Goal: Transaction & Acquisition: Purchase product/service

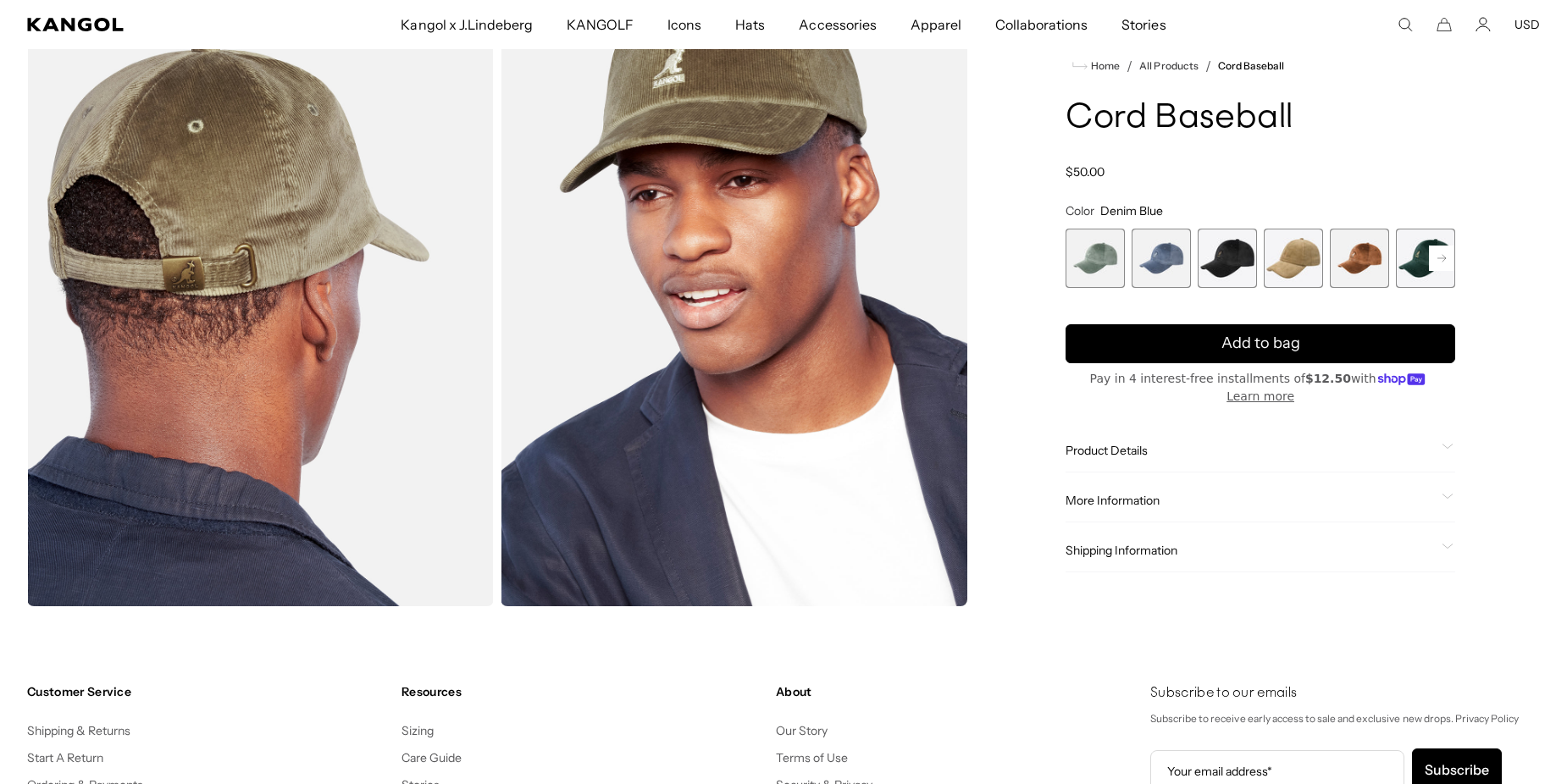
scroll to position [0, 349]
click at [1158, 275] on span "2 of 9" at bounding box center [1161, 257] width 59 height 59
click at [1202, 277] on span "3 of 9" at bounding box center [1227, 257] width 59 height 59
click at [1213, 275] on span "3 of 9" at bounding box center [1227, 257] width 59 height 59
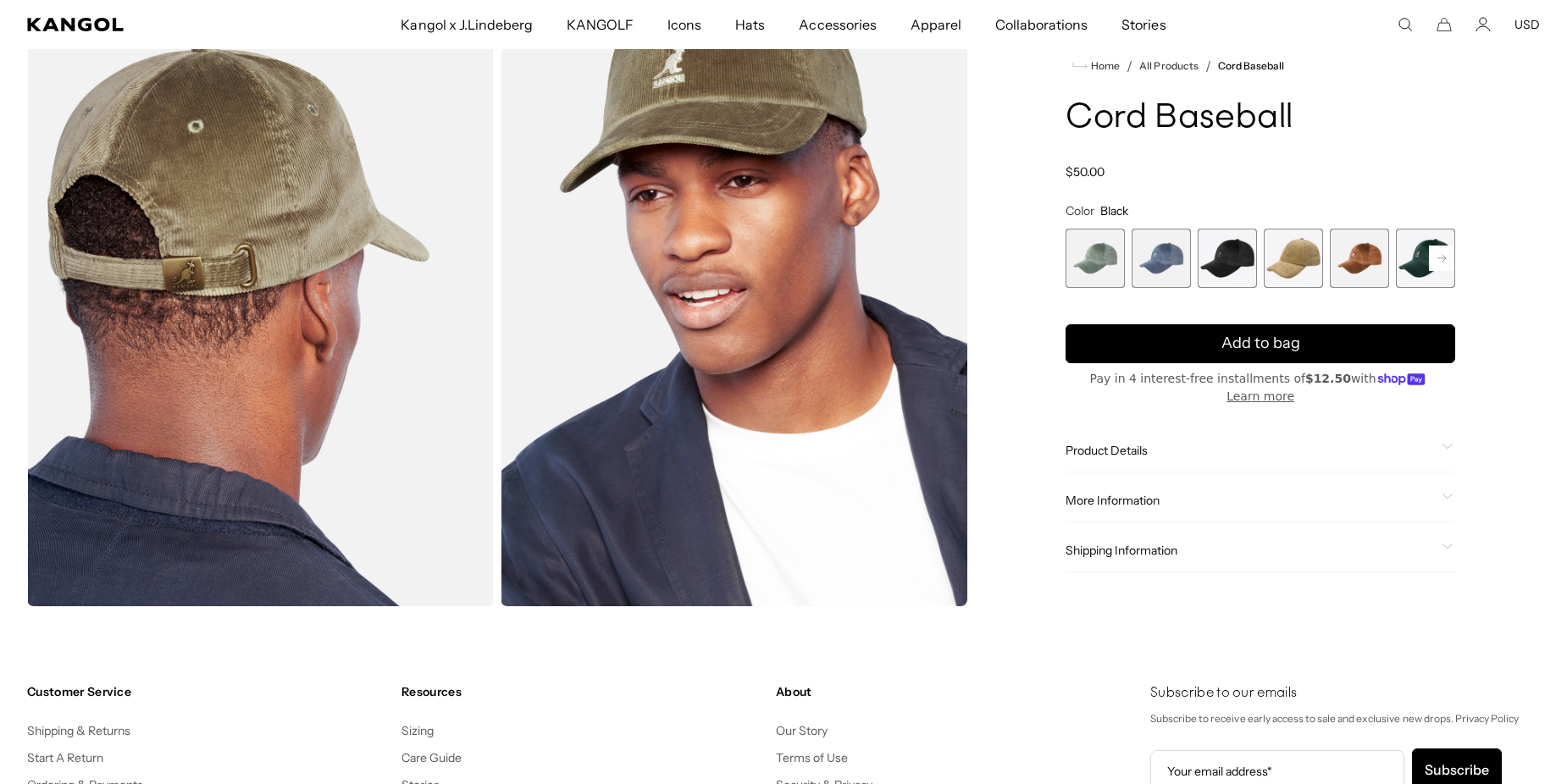
click at [1272, 280] on span "4 of 9" at bounding box center [1293, 257] width 59 height 59
click at [1352, 270] on span "5 of 9" at bounding box center [1359, 257] width 59 height 59
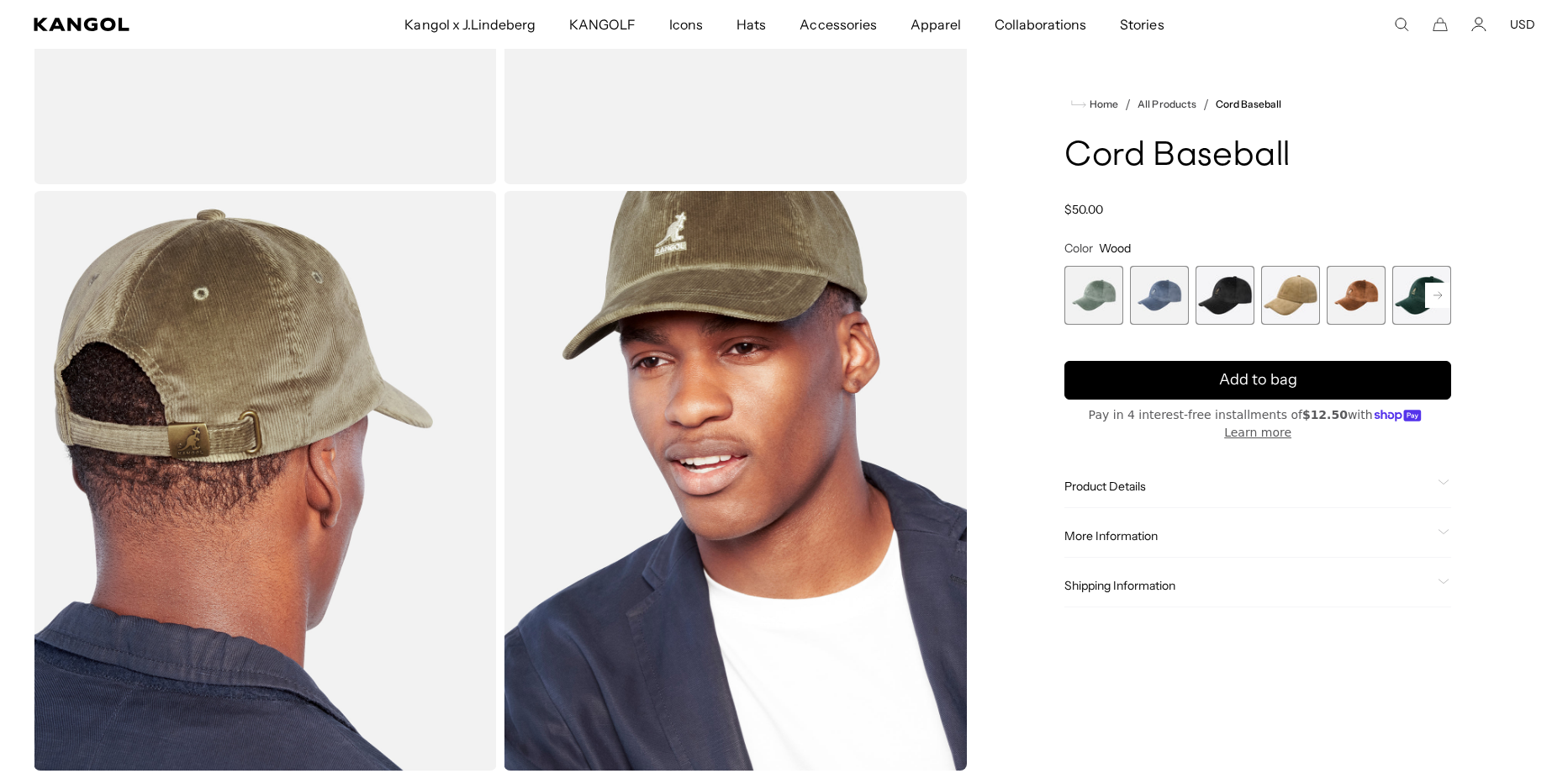
scroll to position [0, 346]
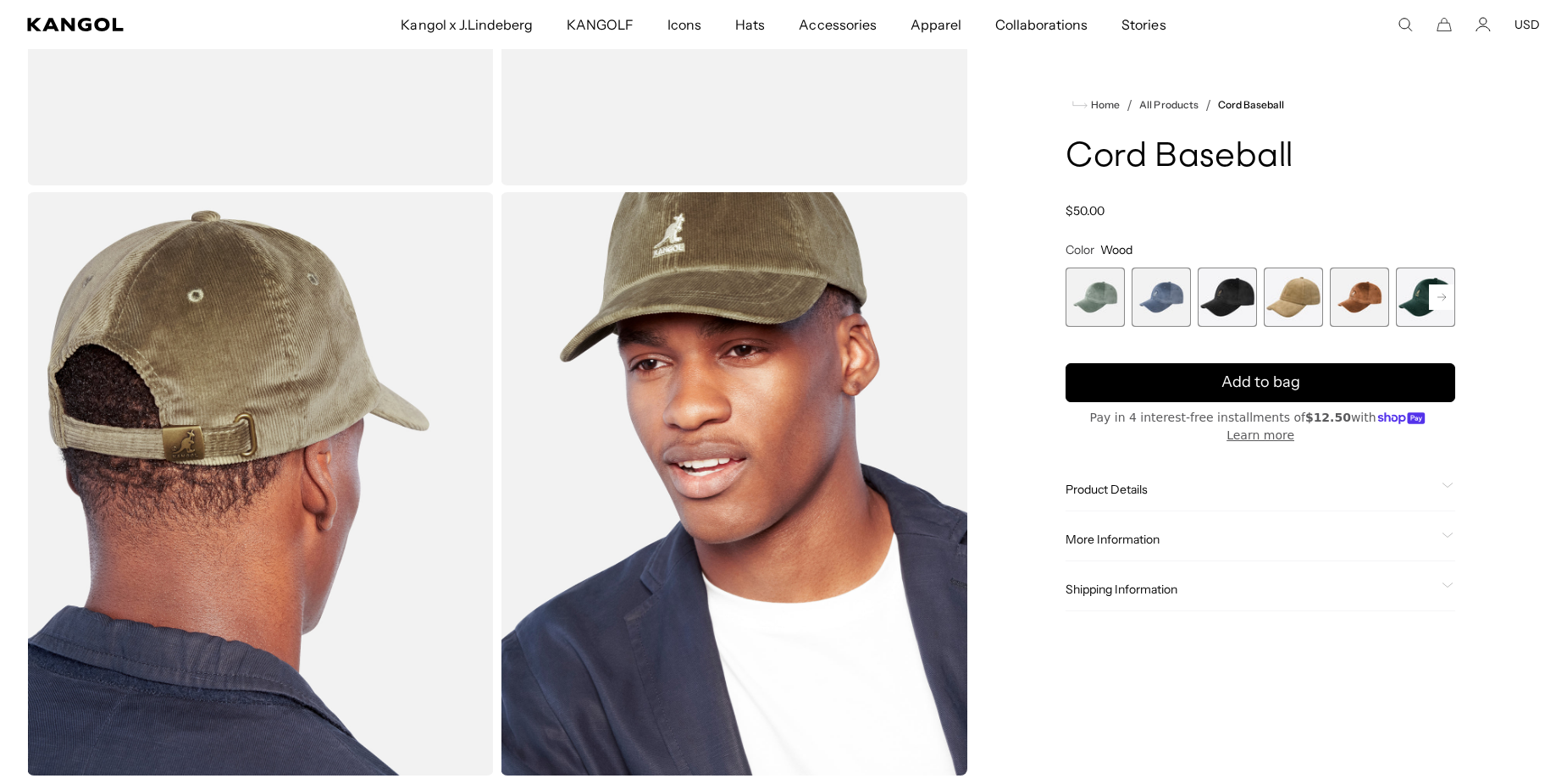
click at [789, 389] on img "Gallery Viewer" at bounding box center [734, 484] width 467 height 584
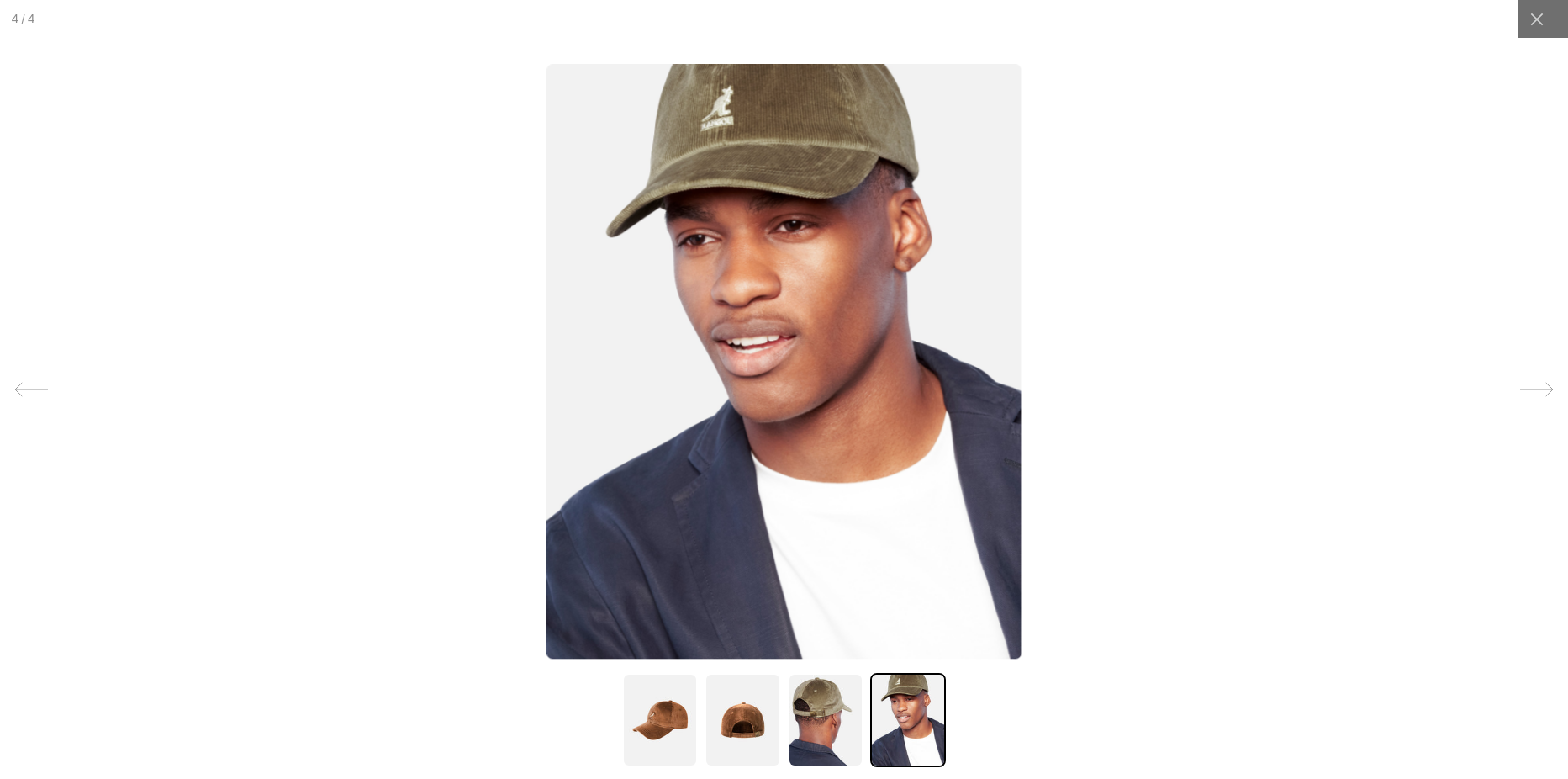
click at [652, 709] on img at bounding box center [660, 720] width 76 height 94
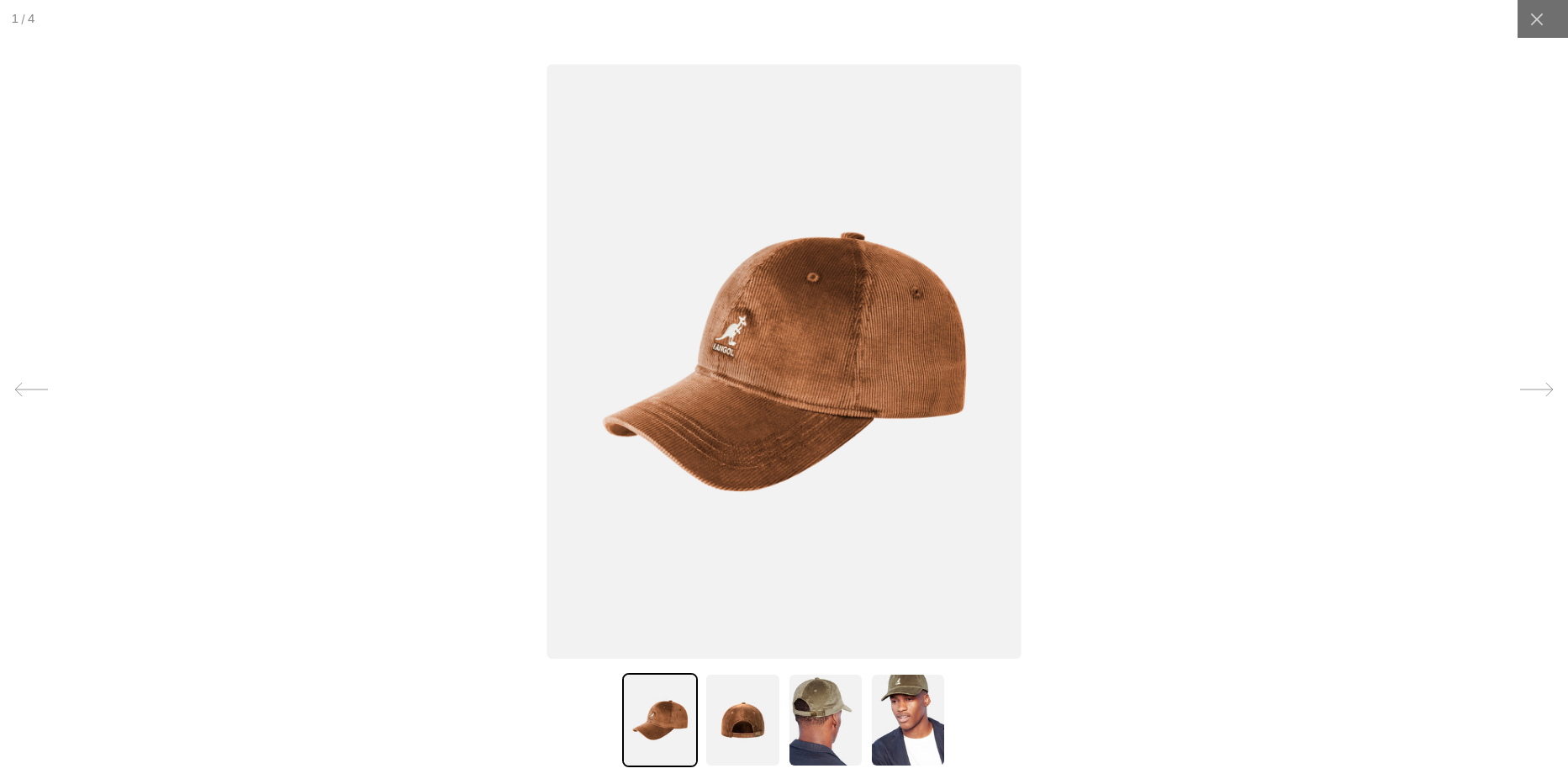
click at [721, 717] on img at bounding box center [742, 720] width 76 height 94
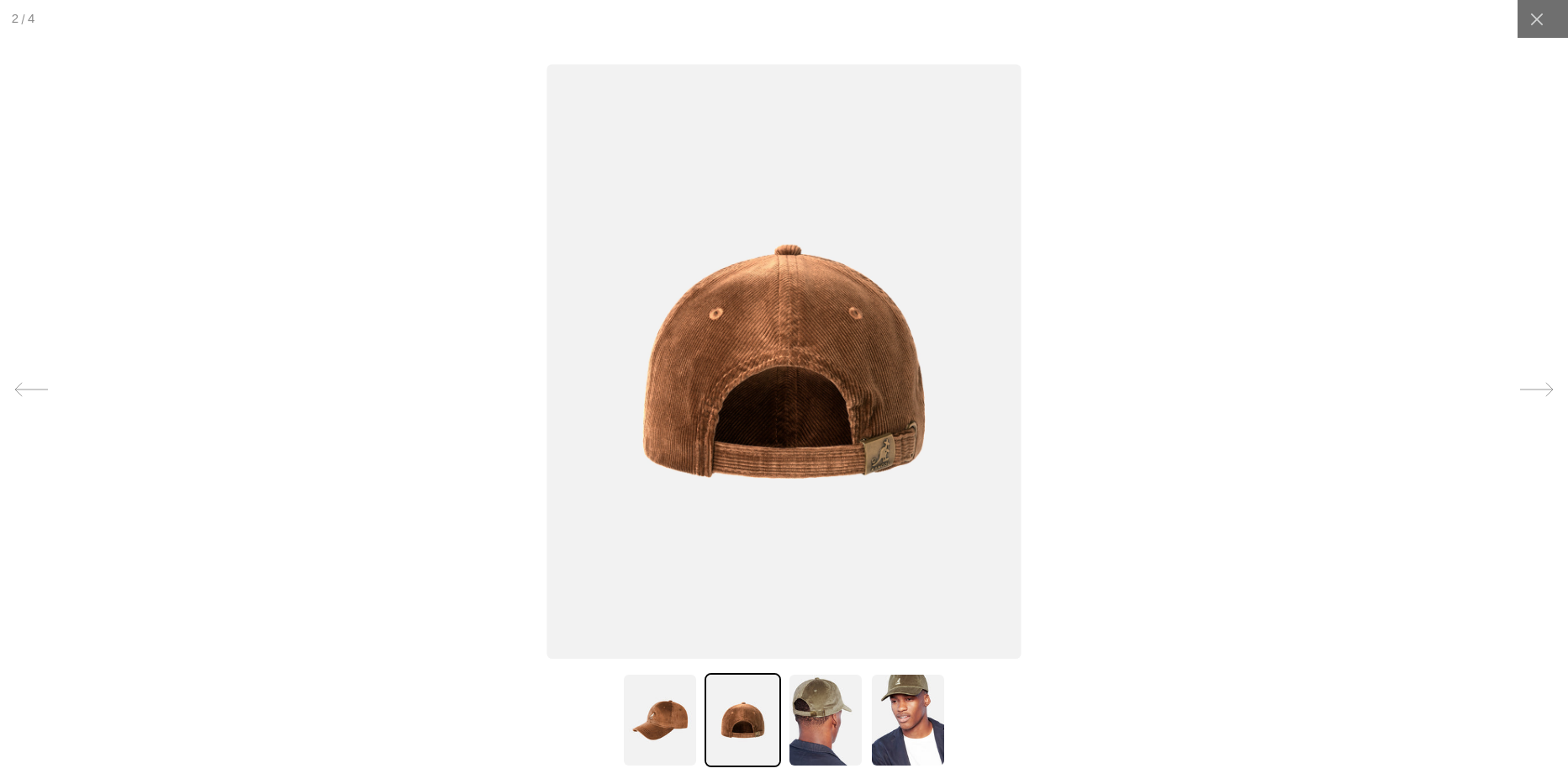
scroll to position [0, 0]
